Goal: Task Accomplishment & Management: Use online tool/utility

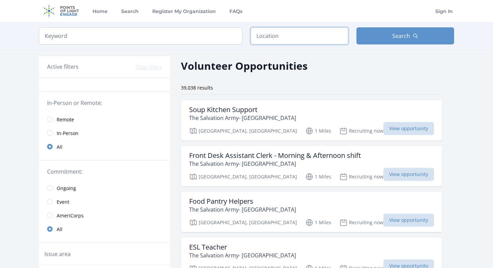
click at [288, 31] on input "text" at bounding box center [300, 35] width 98 height 17
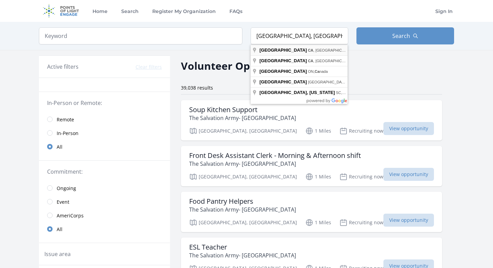
type input "[GEOGRAPHIC_DATA], [GEOGRAPHIC_DATA], [GEOGRAPHIC_DATA]"
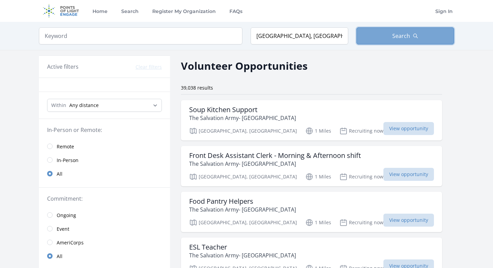
click at [402, 40] on button "Search" at bounding box center [406, 35] width 98 height 17
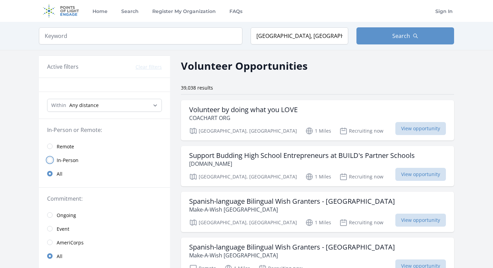
click at [49, 160] on input "radio" at bounding box center [49, 159] width 5 height 5
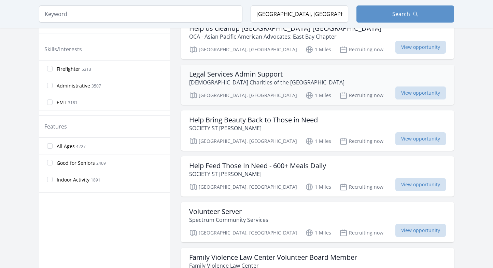
scroll to position [317, 0]
click at [49, 146] on input "All Ages 4227" at bounding box center [49, 145] width 5 height 5
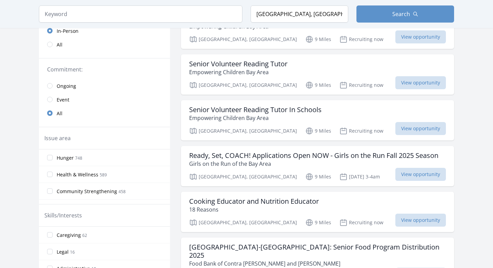
scroll to position [46, 0]
